Goal: Task Accomplishment & Management: Manage account settings

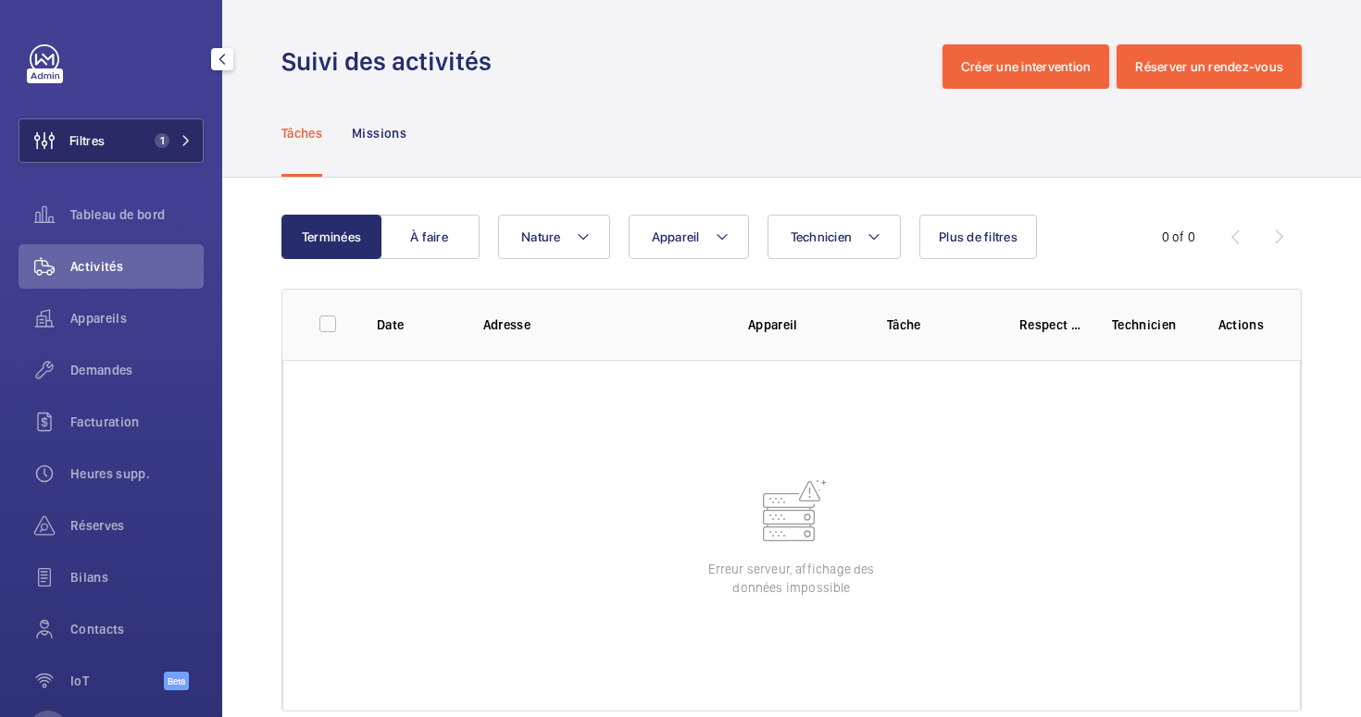
click at [91, 149] on span "Filtres" at bounding box center [86, 140] width 35 height 19
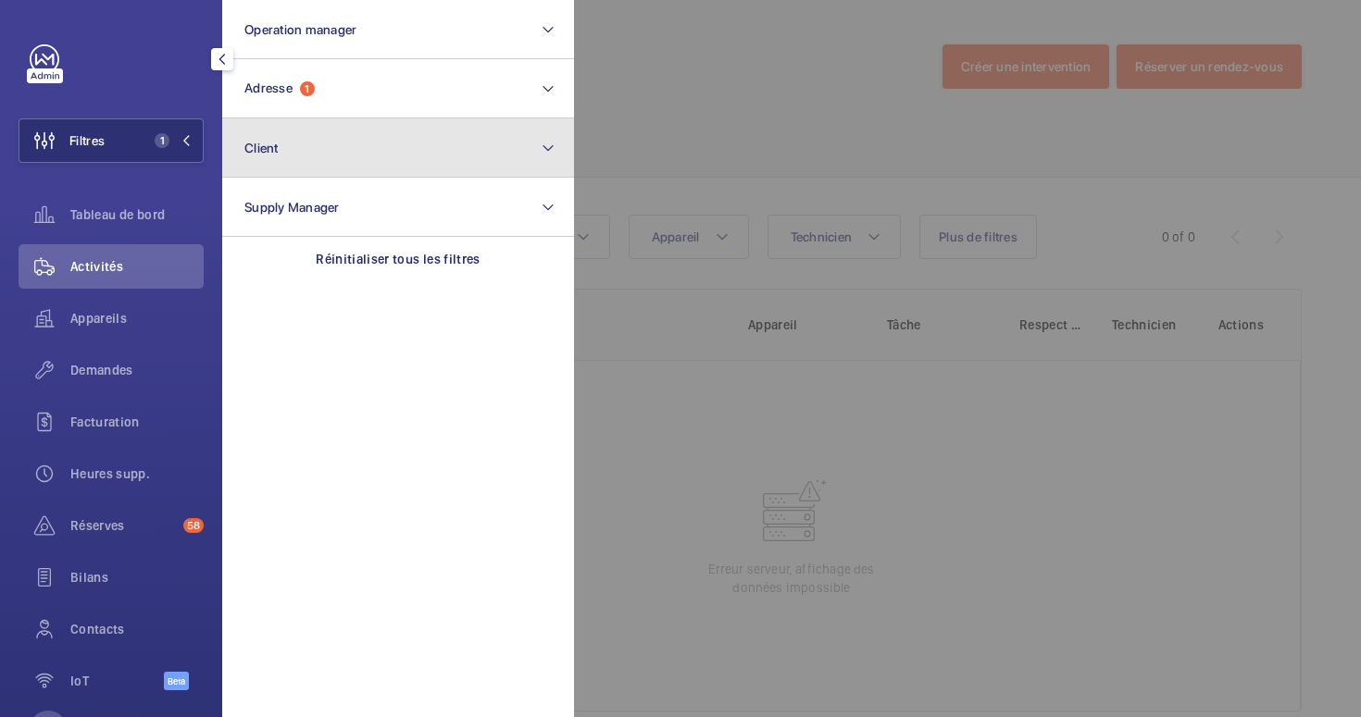
click at [339, 160] on button "Client" at bounding box center [398, 147] width 352 height 59
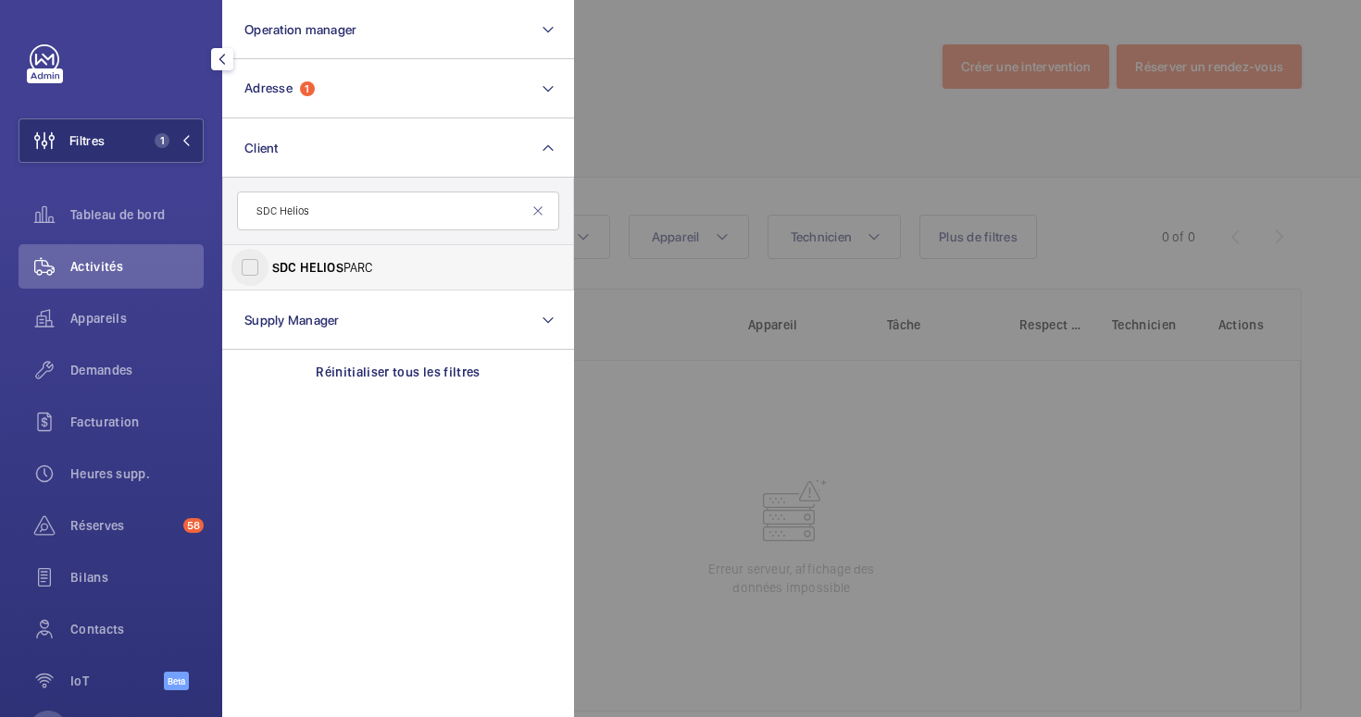
type input "SDC Helios"
click at [257, 266] on input "SDC HELIOS PARC" at bounding box center [249, 267] width 37 height 37
checkbox input "true"
click at [692, 143] on div at bounding box center [1254, 358] width 1361 height 717
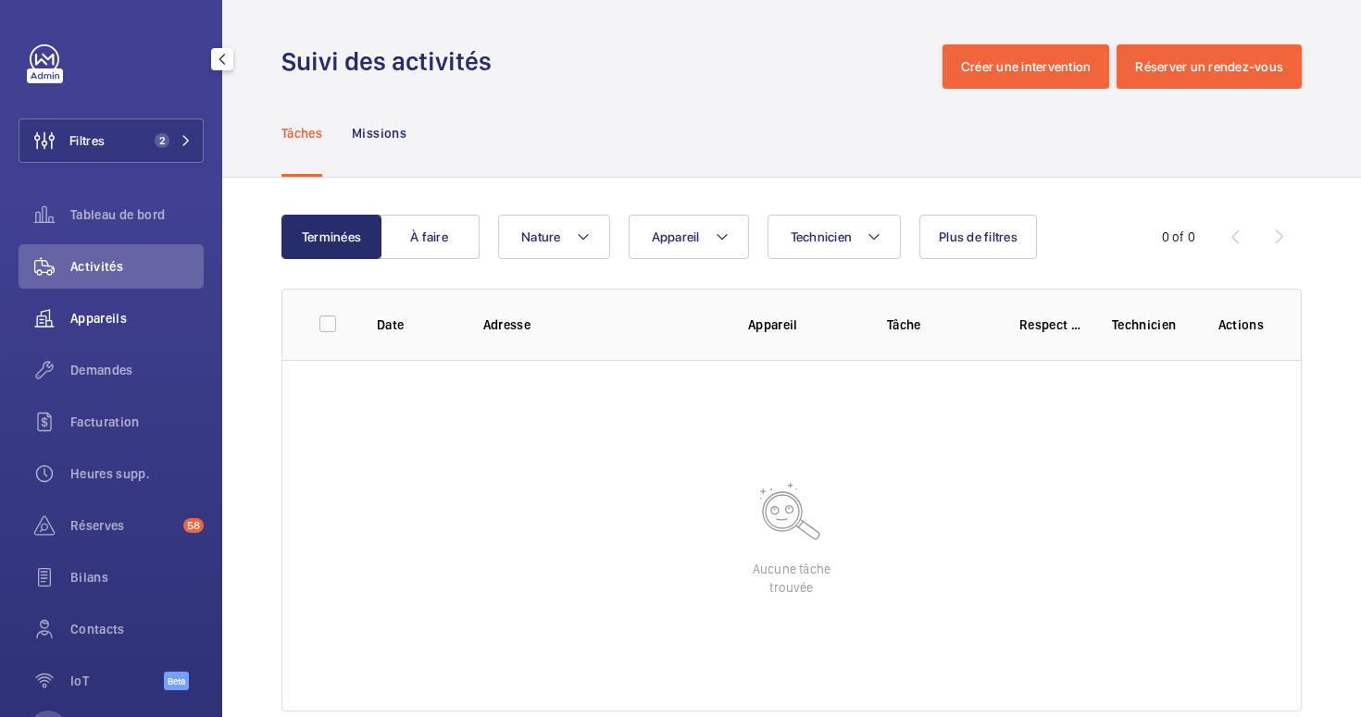
click at [111, 329] on div "Appareils" at bounding box center [111, 318] width 185 height 44
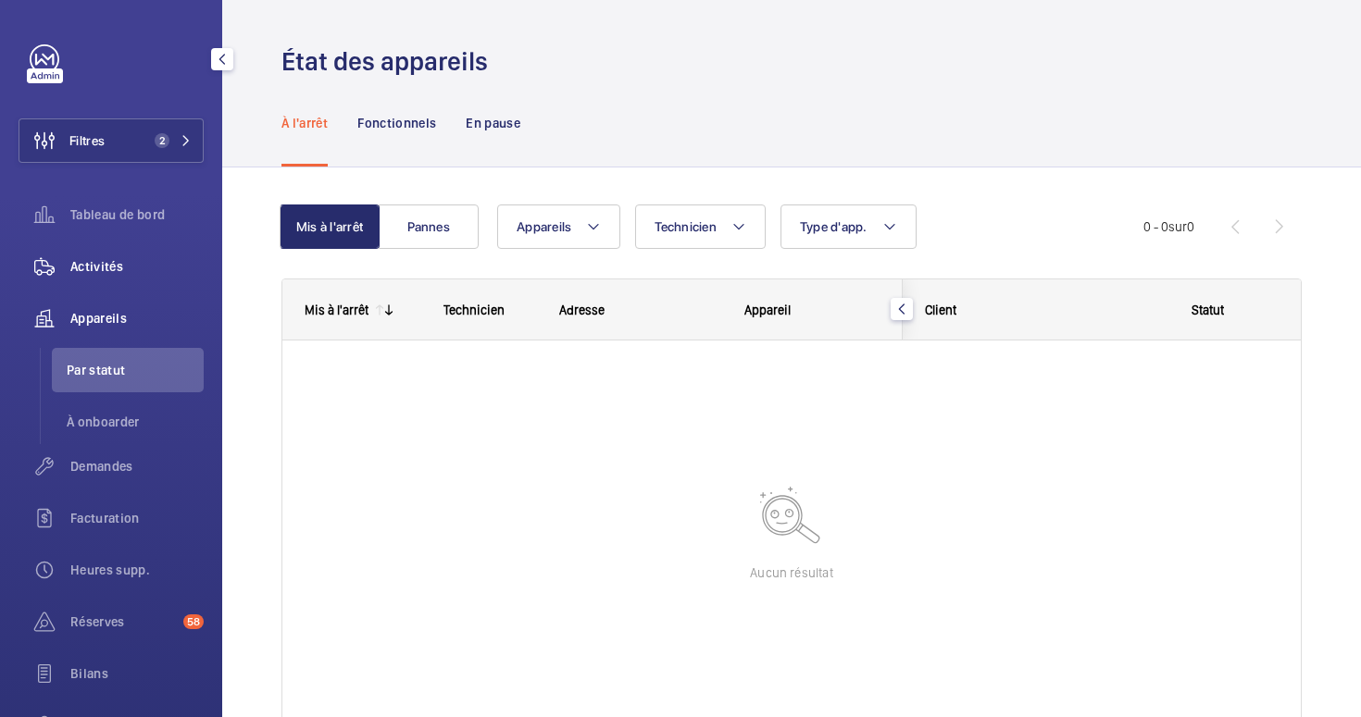
click at [128, 265] on span "Activités" at bounding box center [136, 266] width 133 height 19
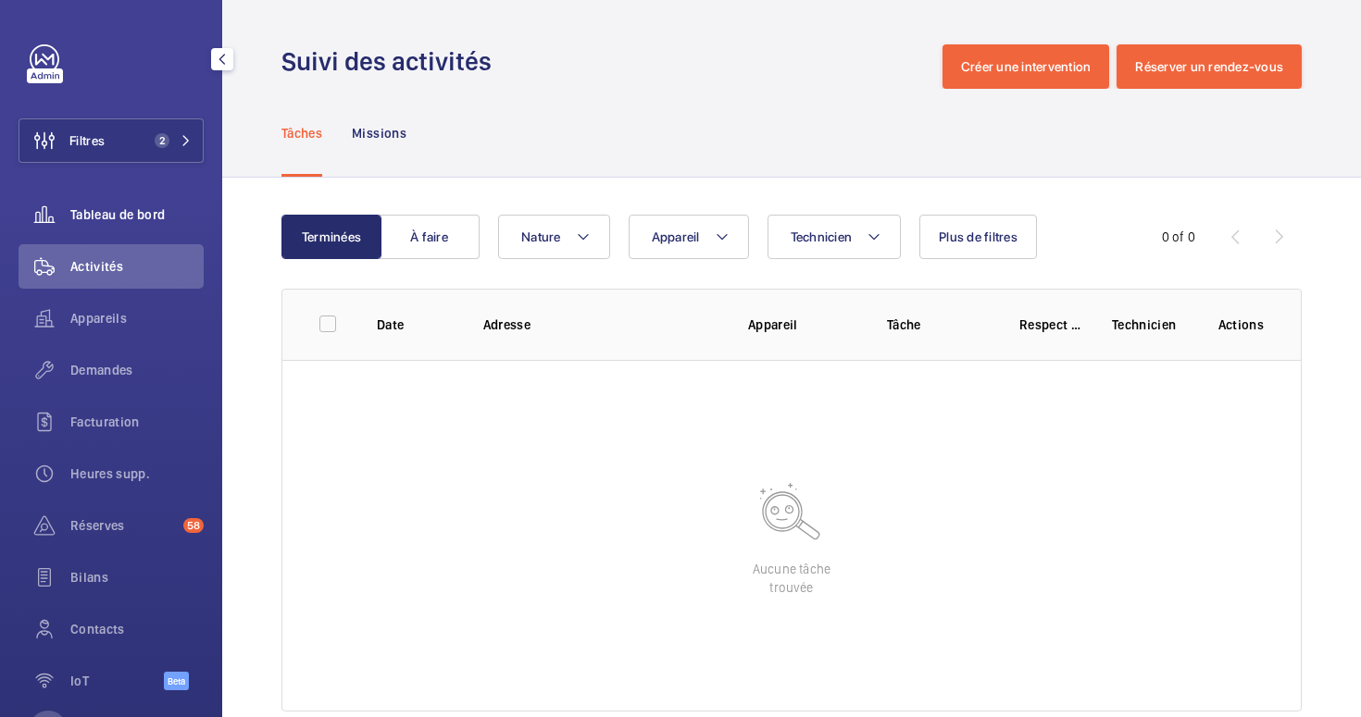
click at [110, 218] on span "Tableau de bord" at bounding box center [136, 215] width 133 height 19
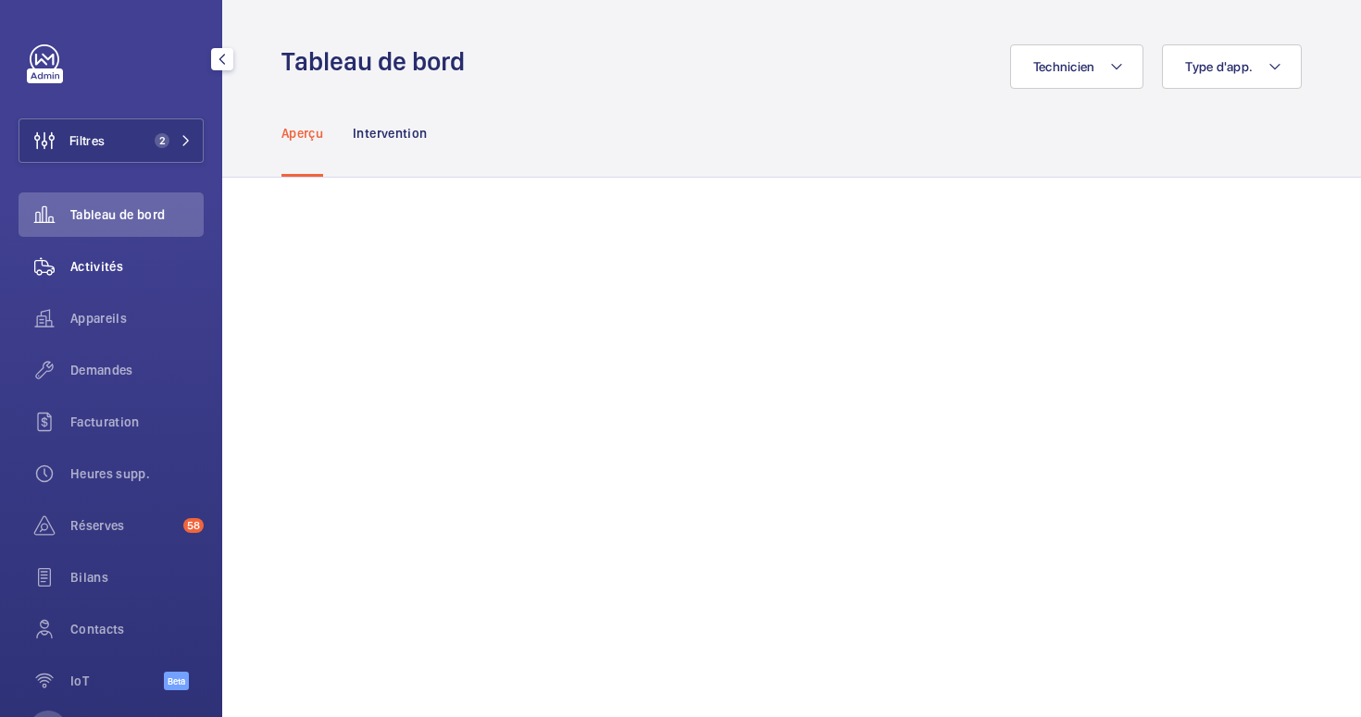
click at [115, 271] on span "Activités" at bounding box center [136, 266] width 133 height 19
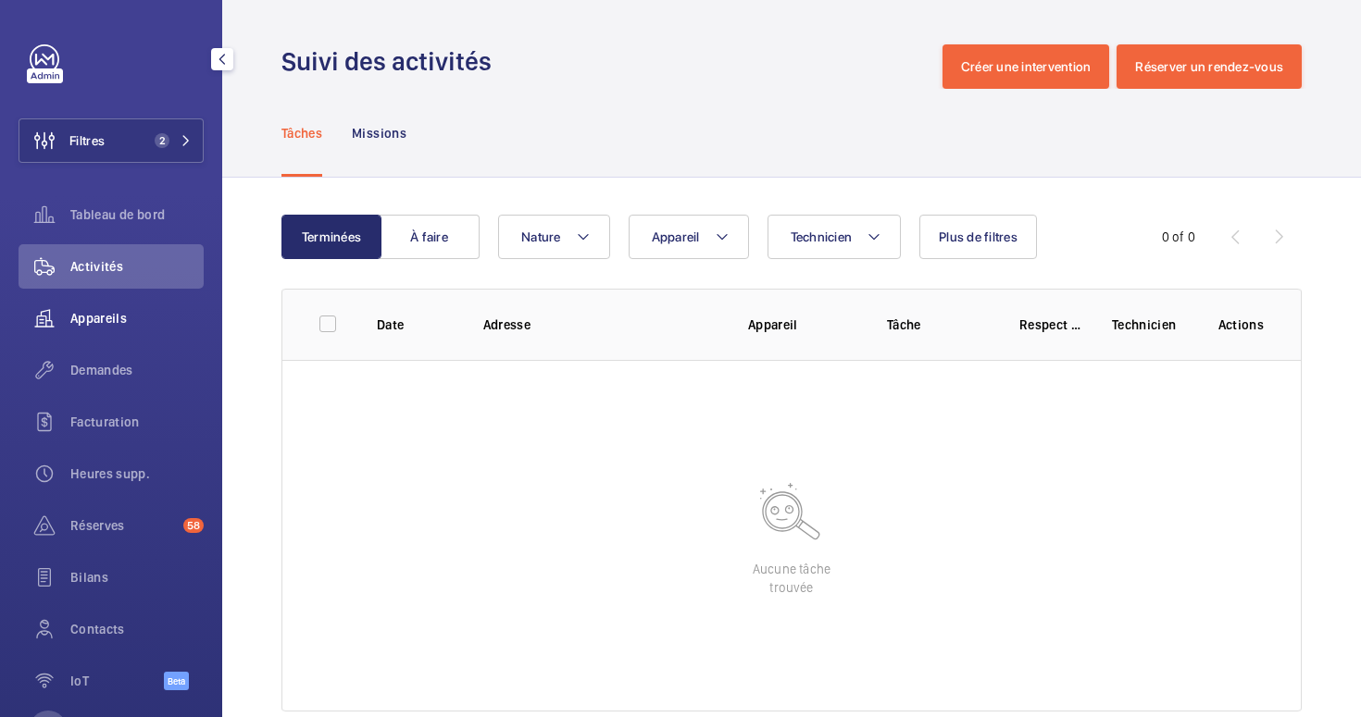
click at [118, 313] on span "Appareils" at bounding box center [136, 318] width 133 height 19
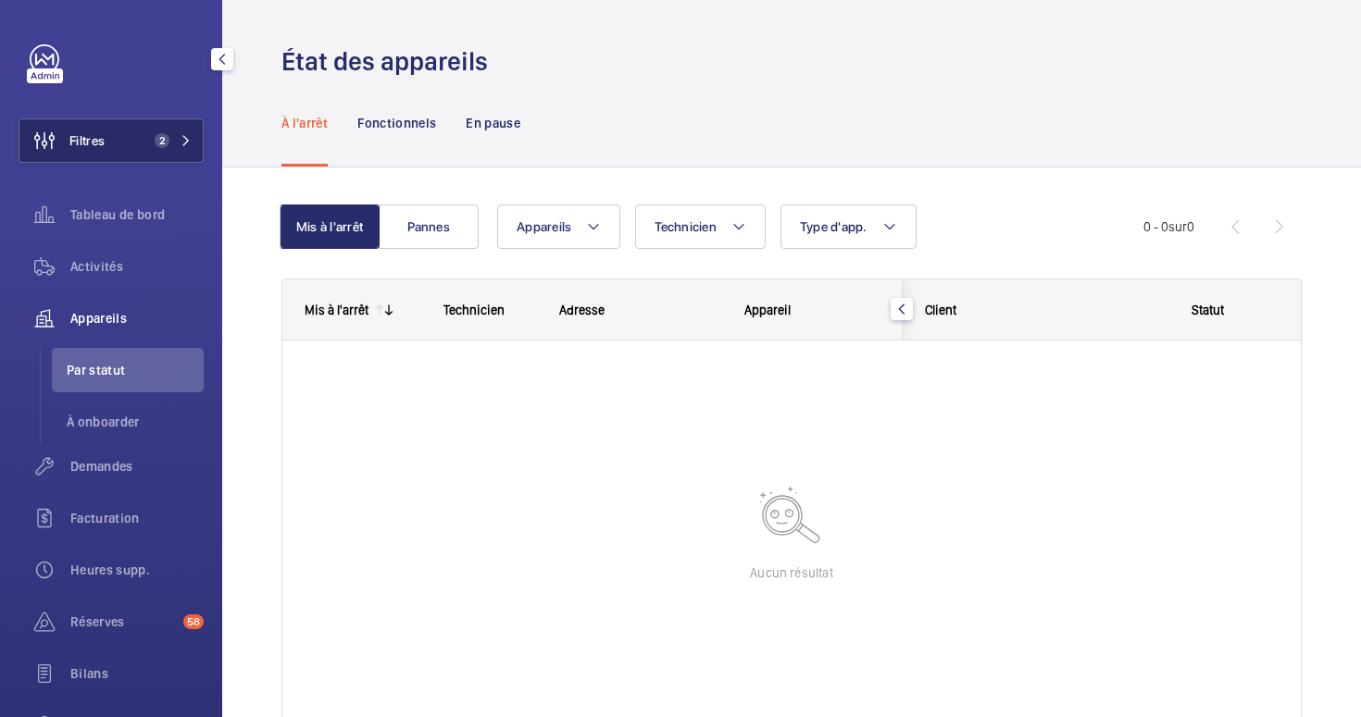
click at [135, 143] on button "Filtres 2" at bounding box center [111, 140] width 185 height 44
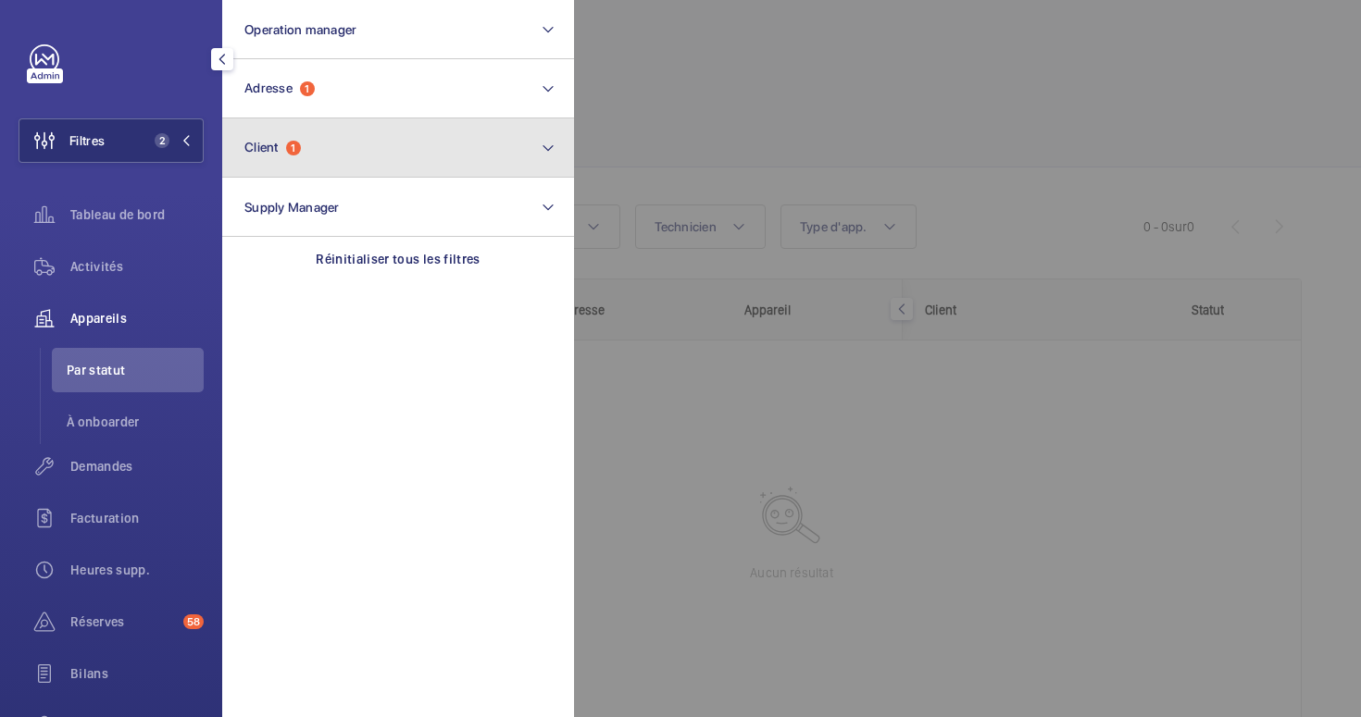
click at [325, 133] on button "Client 1" at bounding box center [398, 147] width 352 height 59
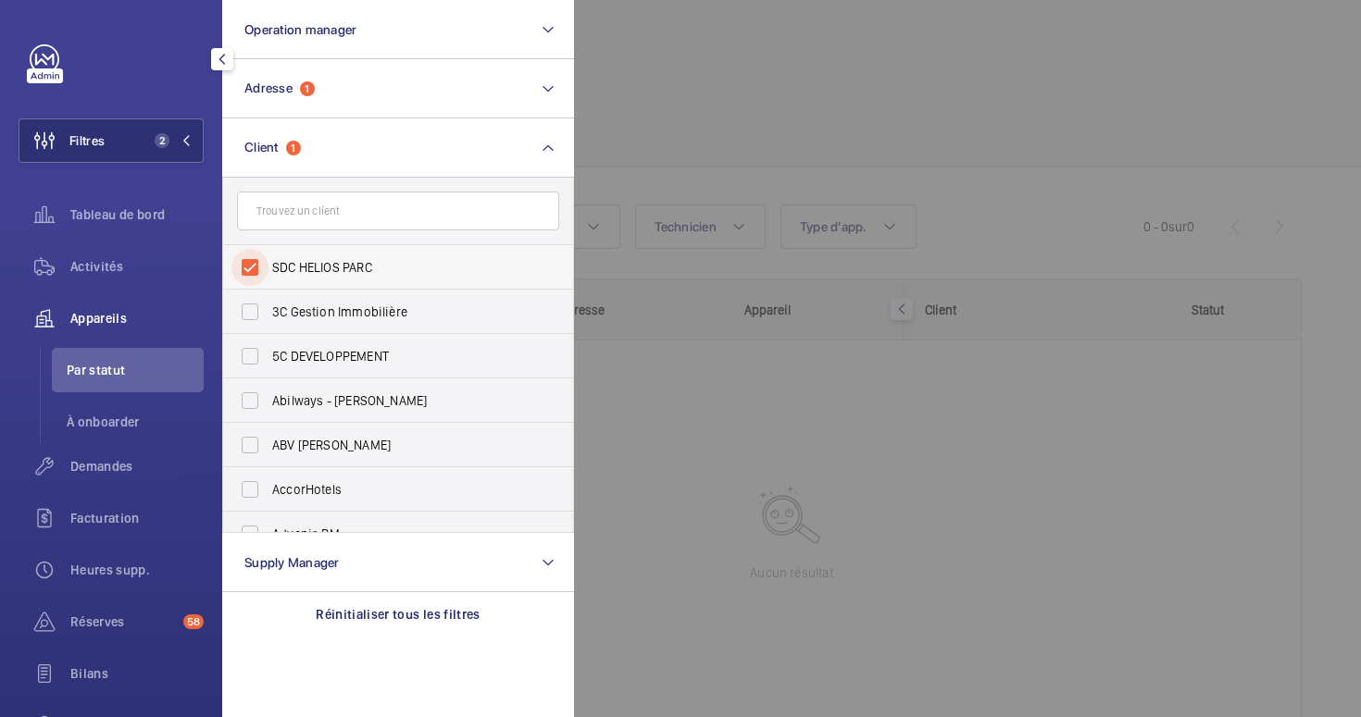
click at [249, 265] on input "SDC HELIOS PARC" at bounding box center [249, 267] width 37 height 37
checkbox input "false"
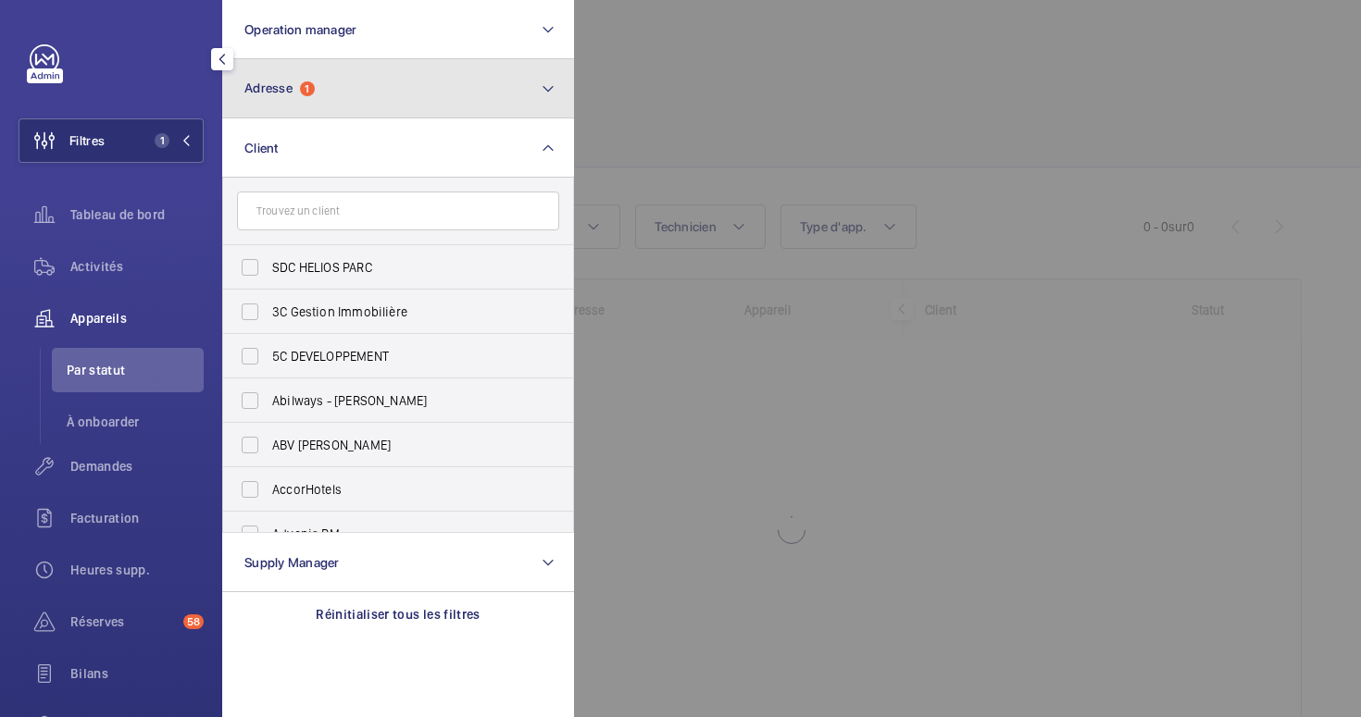
click at [365, 104] on button "Adresse 1" at bounding box center [398, 88] width 352 height 59
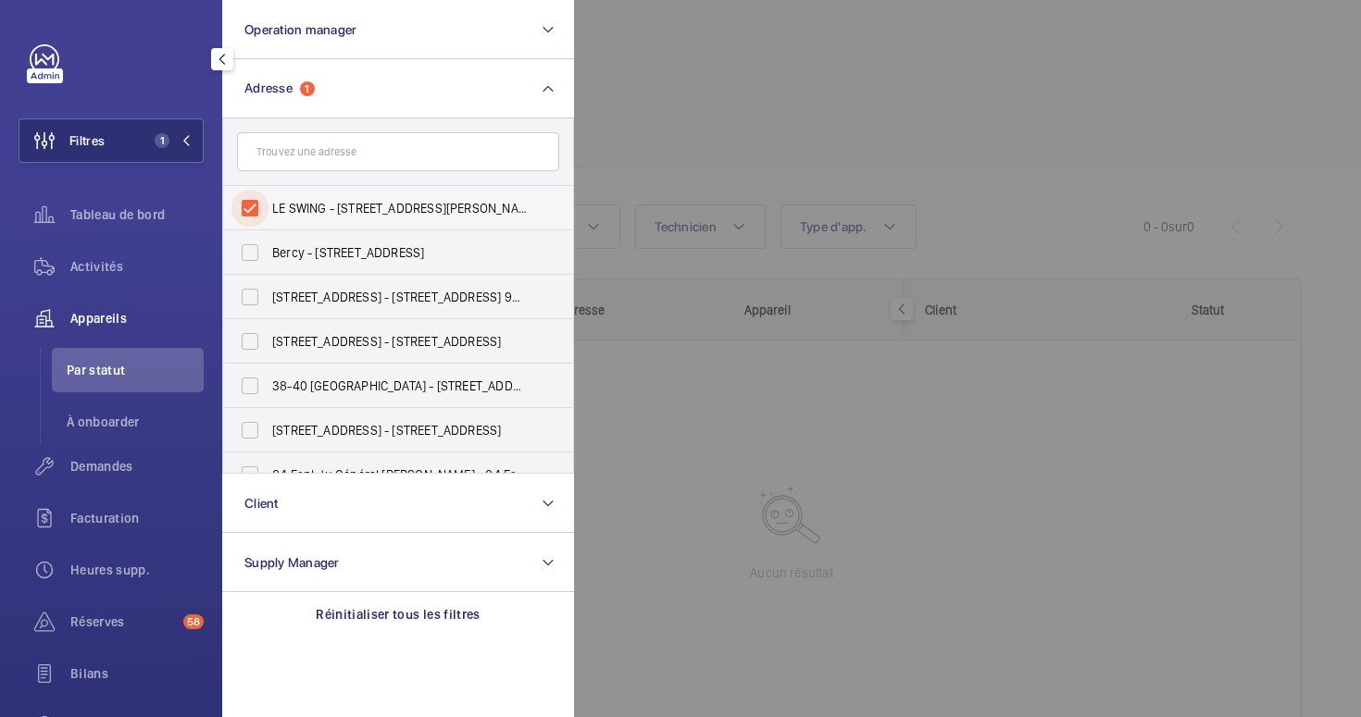
click at [255, 209] on input "LE SWING - [STREET_ADDRESS][PERSON_NAME]" at bounding box center [249, 208] width 37 height 37
checkbox input "false"
click at [298, 154] on input "text" at bounding box center [398, 151] width 322 height 39
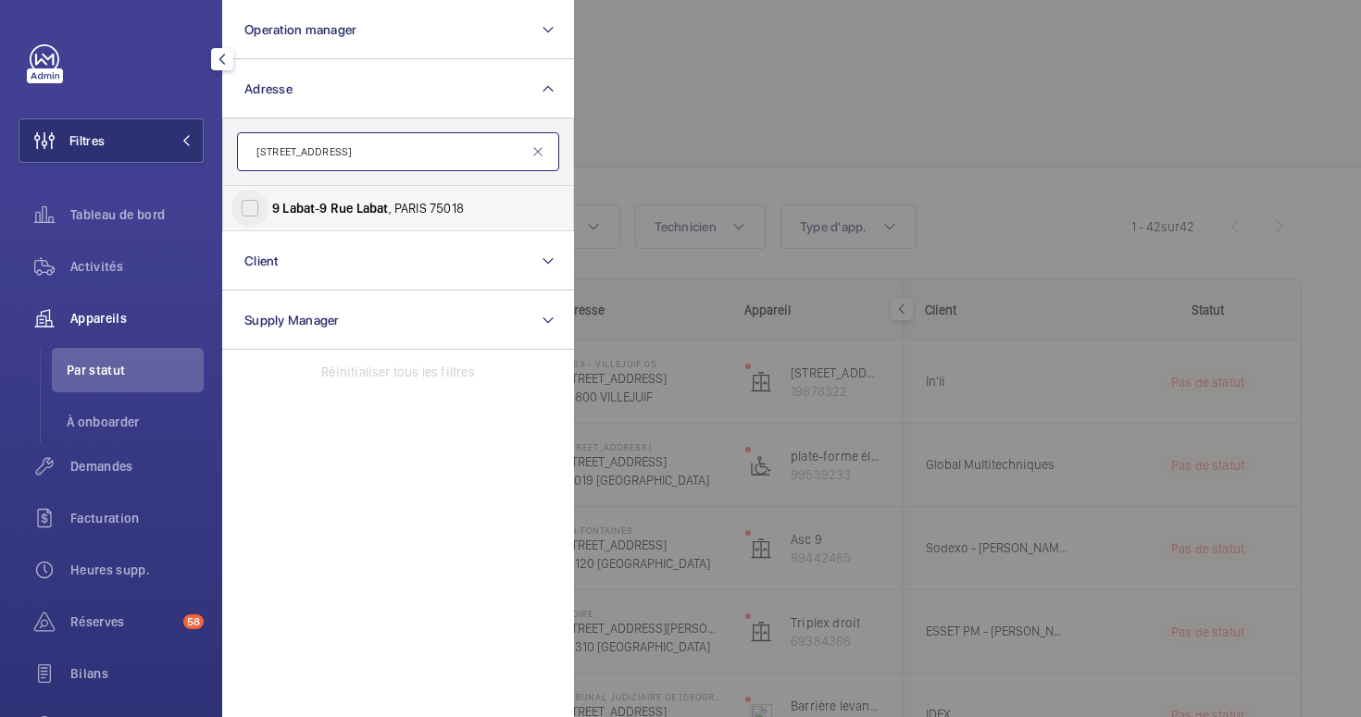
type input "[STREET_ADDRESS]"
click at [251, 211] on input "9 Labat - [STREET_ADDRESS]" at bounding box center [249, 208] width 37 height 37
checkbox input "true"
click at [908, 118] on div at bounding box center [1254, 358] width 1361 height 717
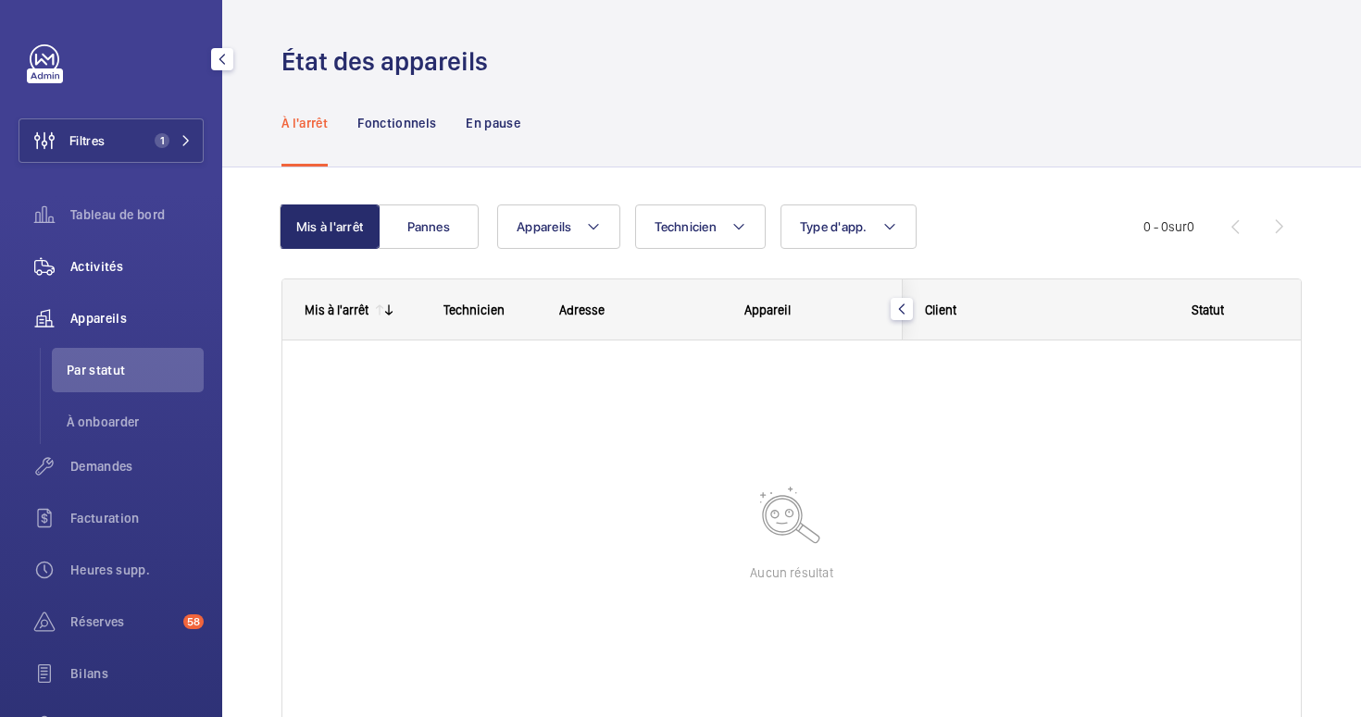
click at [108, 269] on span "Activités" at bounding box center [136, 266] width 133 height 19
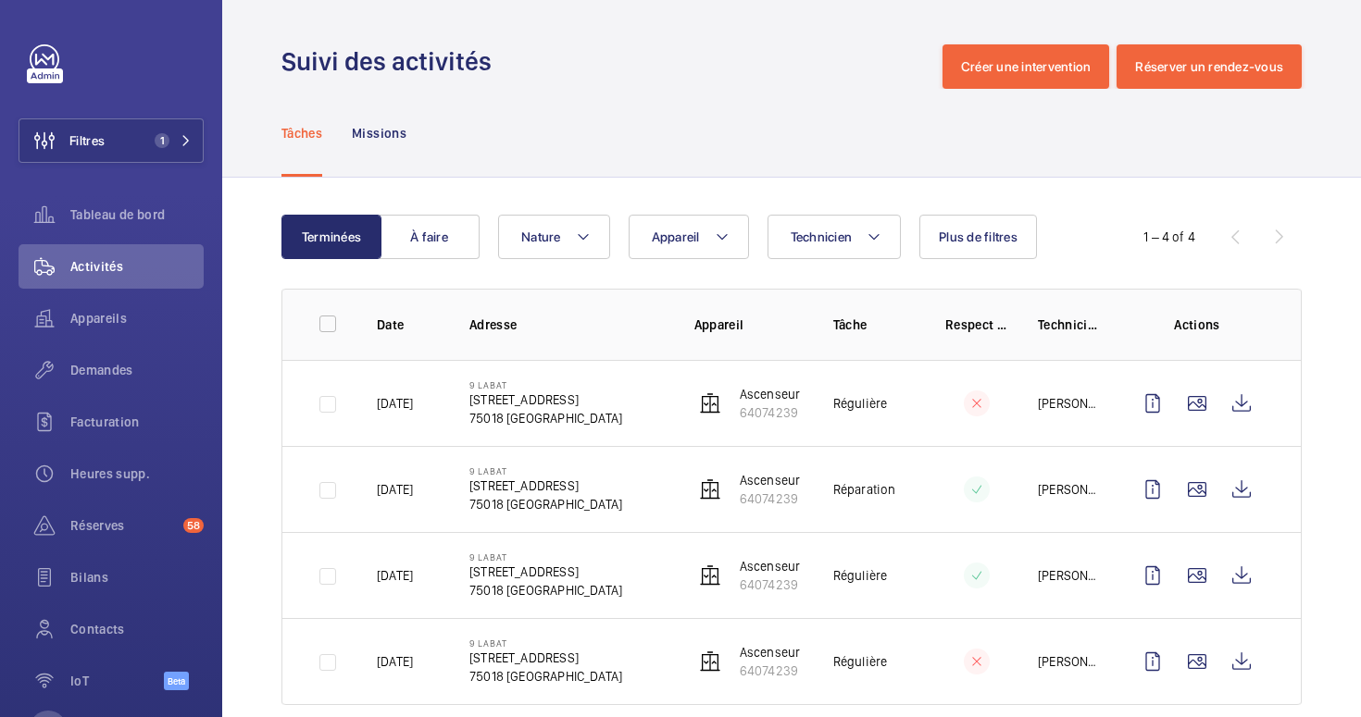
scroll to position [32, 0]
